Goal: Find specific page/section: Find specific page/section

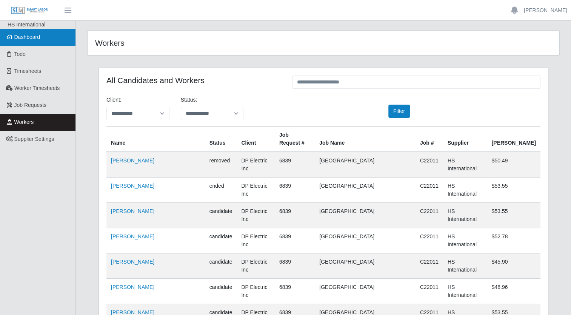
click at [45, 41] on link "Dashboard" at bounding box center [37, 37] width 75 height 17
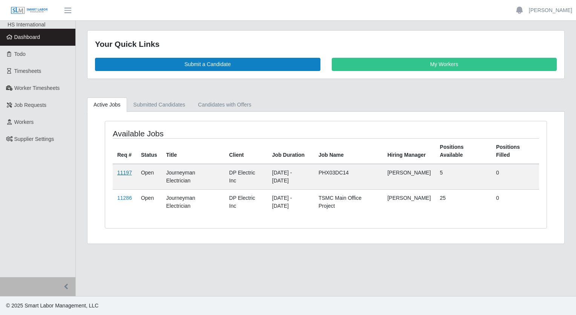
click at [124, 171] on link "11197" at bounding box center [124, 172] width 15 height 6
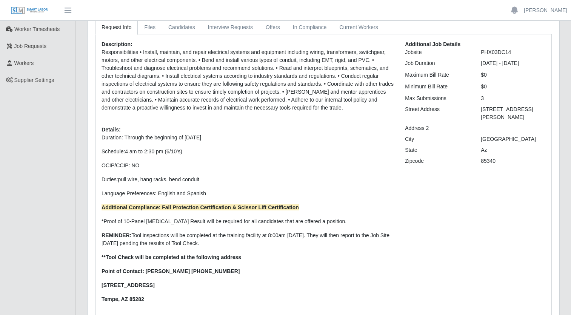
scroll to position [124, 0]
